Goal: Information Seeking & Learning: Learn about a topic

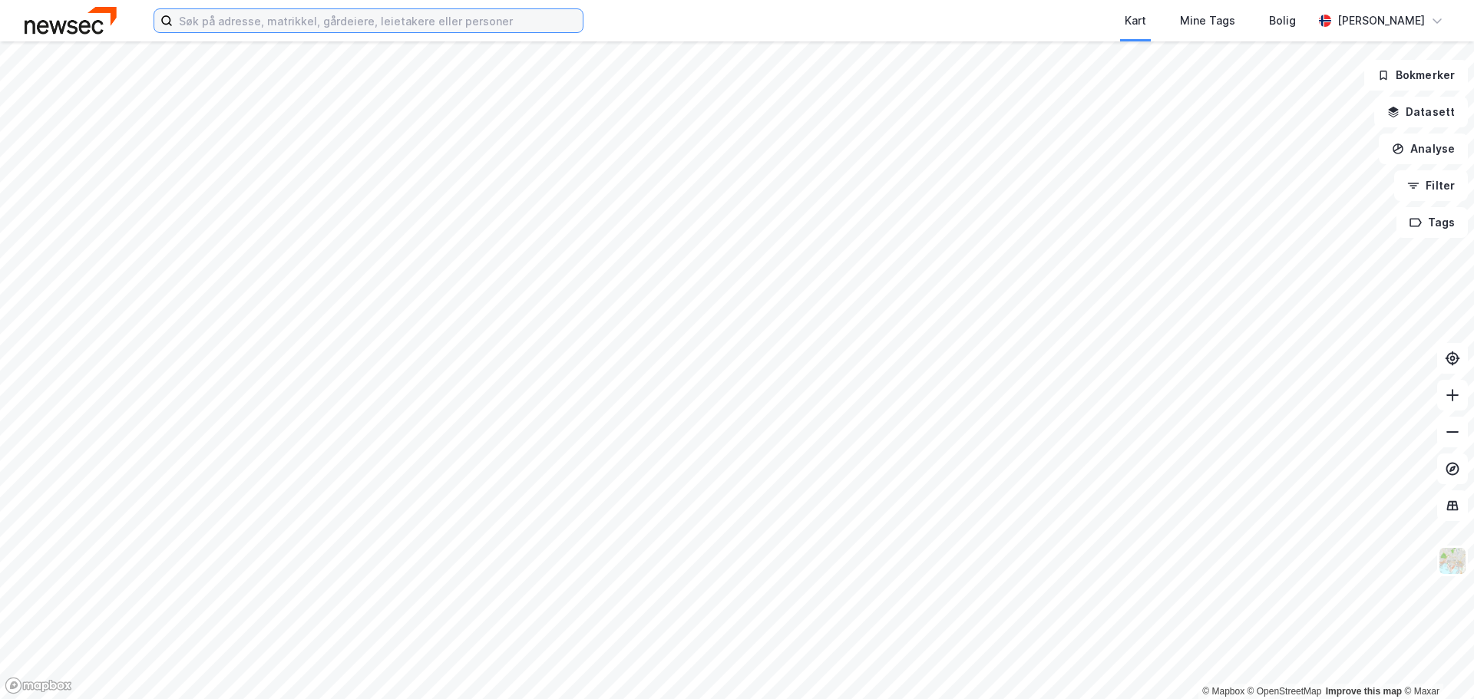
click at [450, 29] on input at bounding box center [378, 20] width 410 height 23
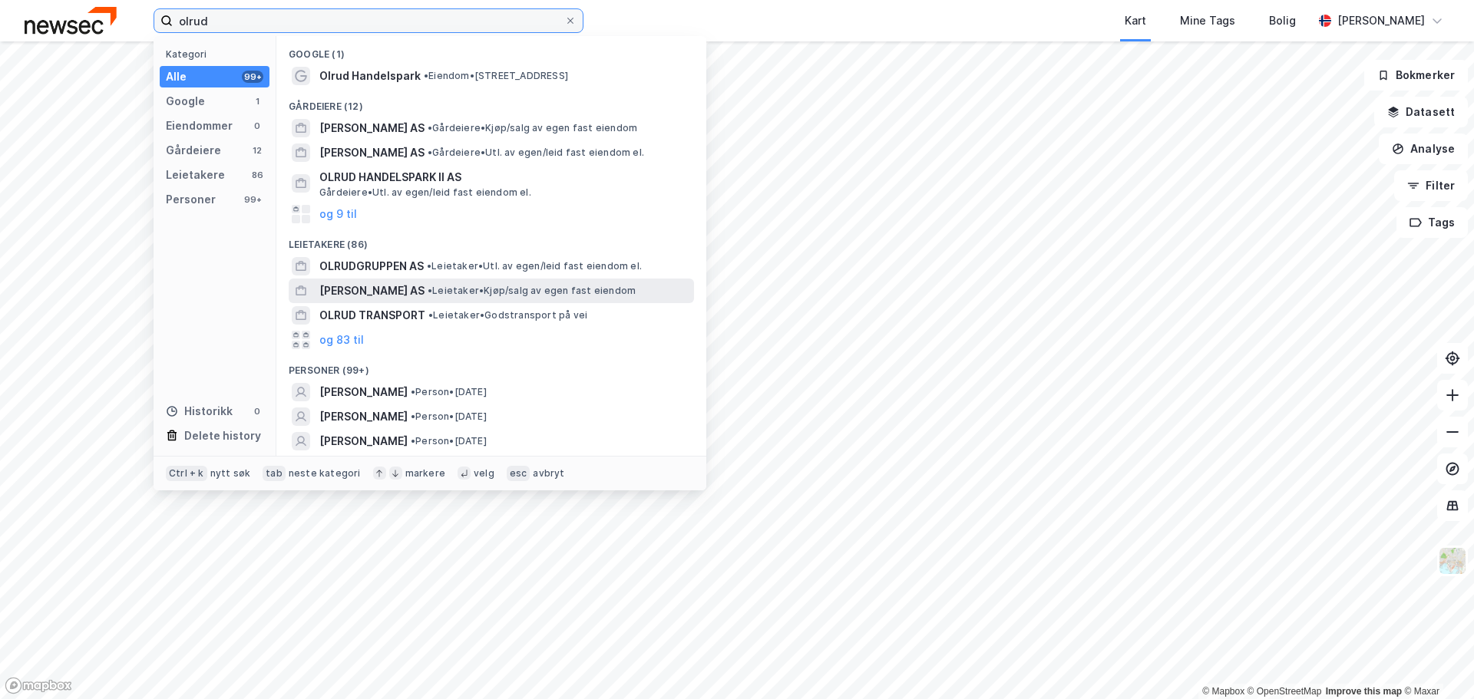
type input "olrud"
click at [437, 279] on div "OLRUD EIENDOM AS • Leietaker • Kjøp/salg av egen fast eiendom" at bounding box center [491, 291] width 405 height 25
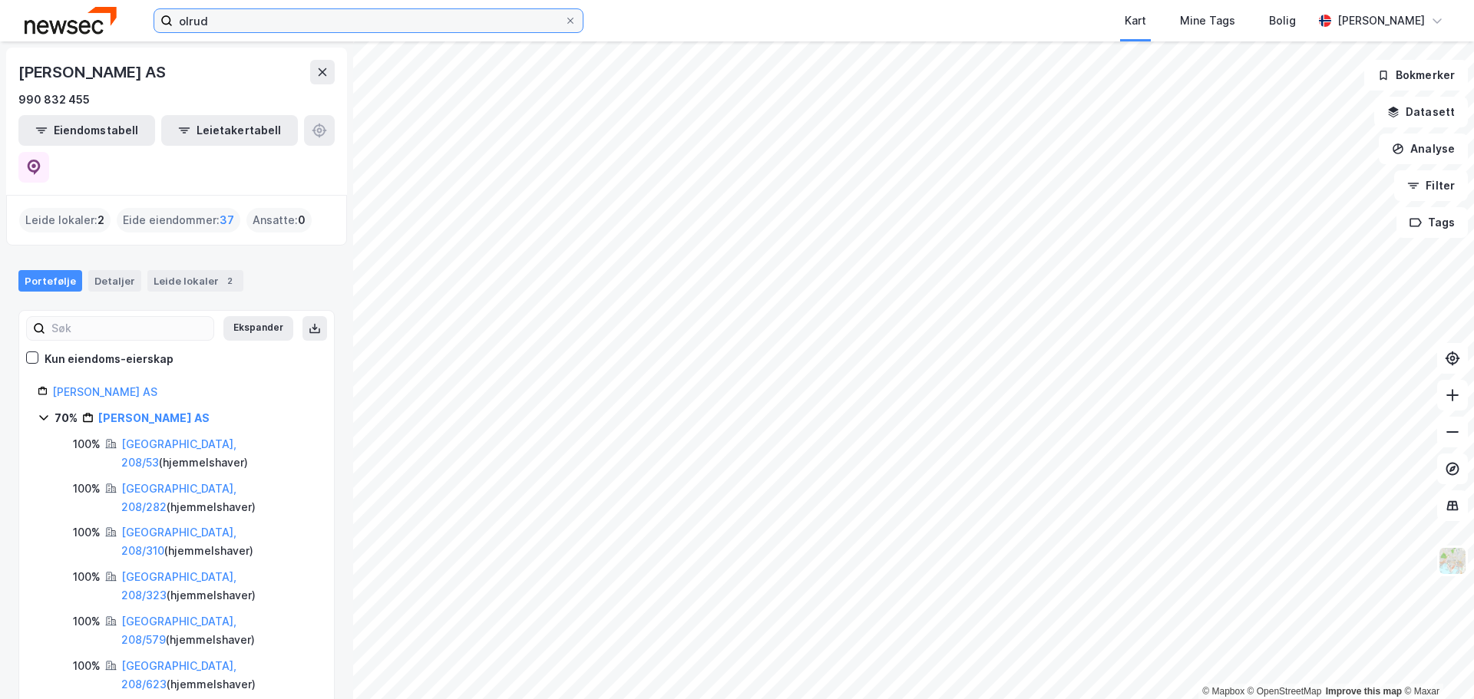
click at [258, 17] on input "olrud" at bounding box center [368, 20] width 391 height 23
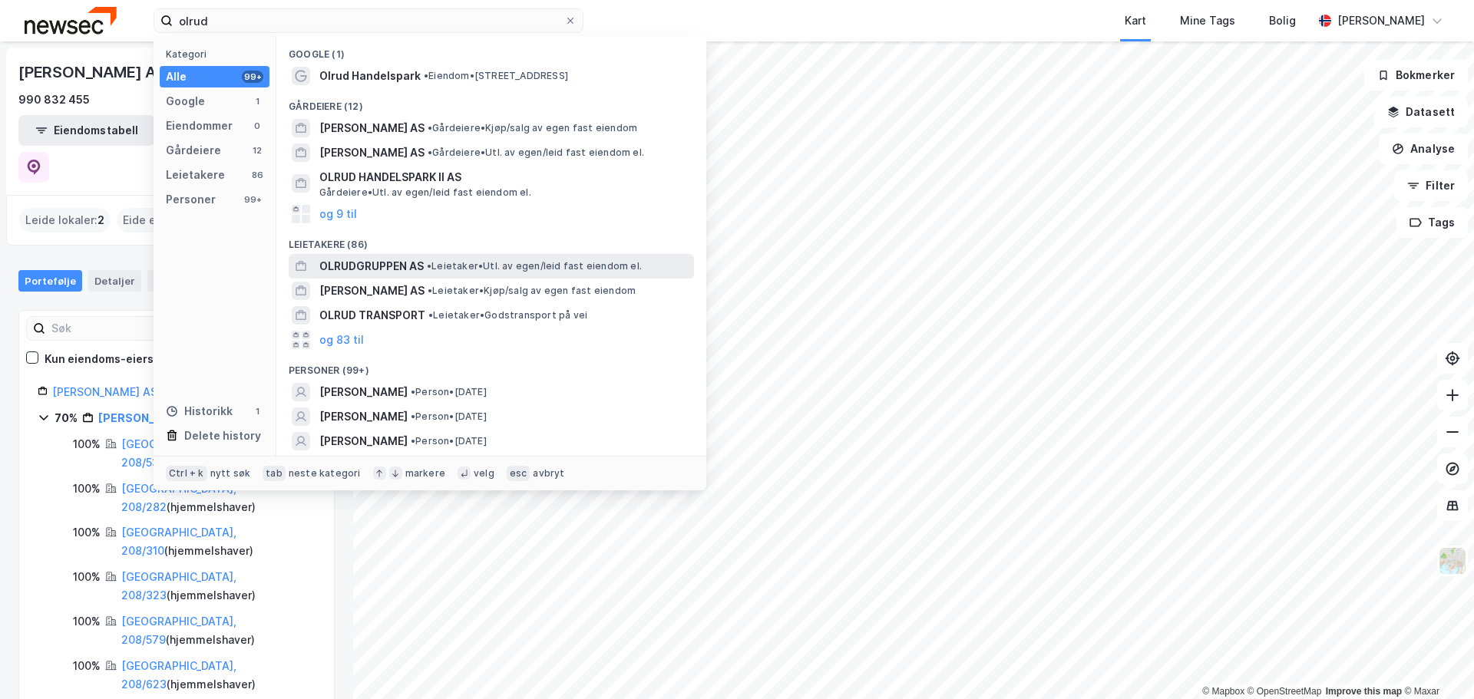
click at [419, 270] on span "OLRUDGRUPPEN AS" at bounding box center [371, 266] width 104 height 18
